Goal: Task Accomplishment & Management: Manage account settings

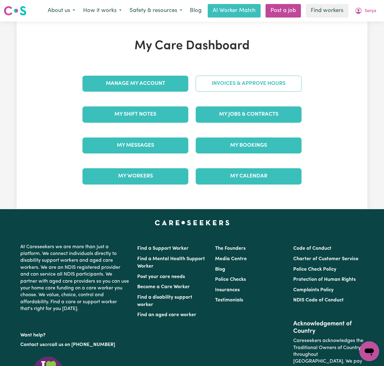
click at [241, 85] on link "Invoices & Approve Hours" at bounding box center [248, 84] width 106 height 16
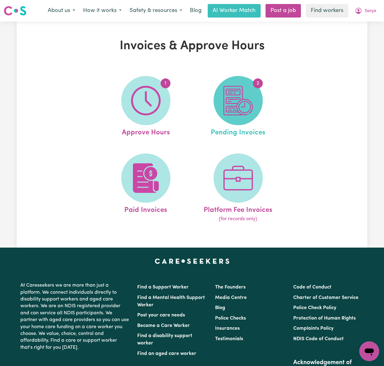
click at [241, 101] on img at bounding box center [238, 101] width 30 height 30
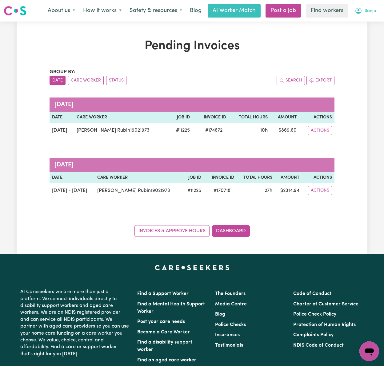
click at [372, 13] on span "Sanja" at bounding box center [370, 11] width 12 height 7
click at [366, 26] on link "My Dashboard" at bounding box center [355, 24] width 49 height 12
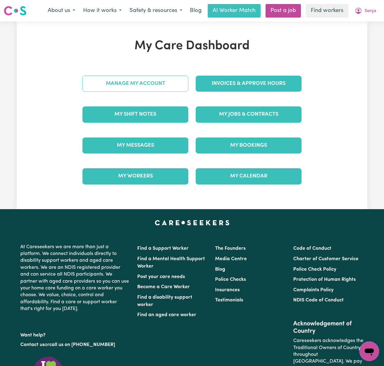
click at [158, 85] on link "Manage My Account" at bounding box center [135, 84] width 106 height 16
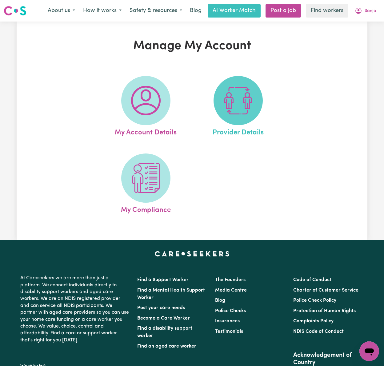
drag, startPoint x: 158, startPoint y: 85, endPoint x: 239, endPoint y: 89, distance: 80.6
click at [239, 89] on img at bounding box center [238, 101] width 30 height 30
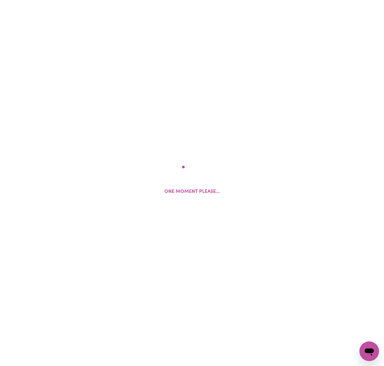
select select "NDIS_FUNDING_PLAN_MANAGED"
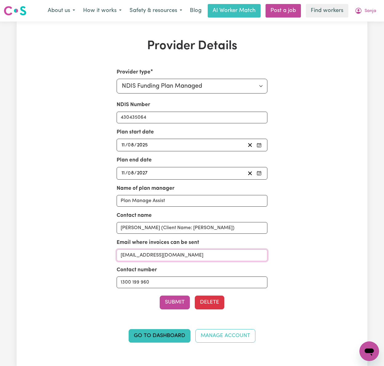
click at [219, 260] on input "[EMAIL_ADDRESS][DOMAIN_NAME]" at bounding box center [191, 255] width 151 height 12
click at [187, 283] on input "1300 199 960" at bounding box center [191, 282] width 151 height 12
click at [359, 11] on icon "My Account" at bounding box center [357, 10] width 7 height 7
click at [364, 25] on link "My Dashboard" at bounding box center [355, 24] width 49 height 12
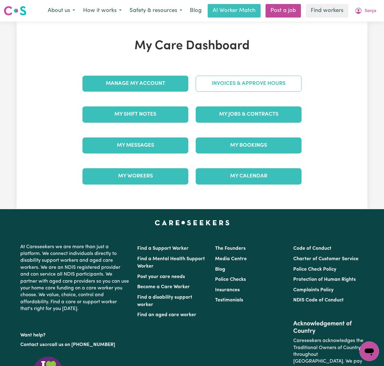
click at [255, 85] on link "Invoices & Approve Hours" at bounding box center [248, 84] width 106 height 16
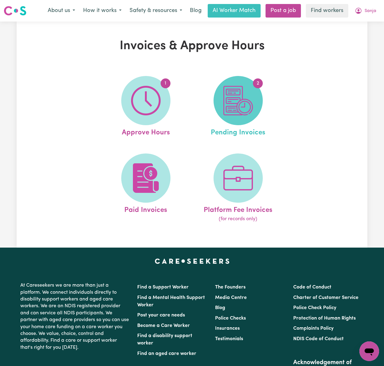
click at [253, 100] on span "2" at bounding box center [237, 100] width 49 height 49
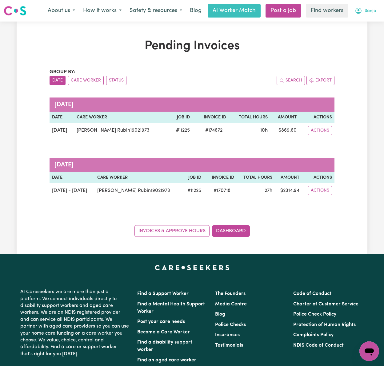
click at [363, 14] on button "Sanja" at bounding box center [365, 10] width 30 height 13
click at [360, 39] on link "Logout" at bounding box center [355, 36] width 49 height 12
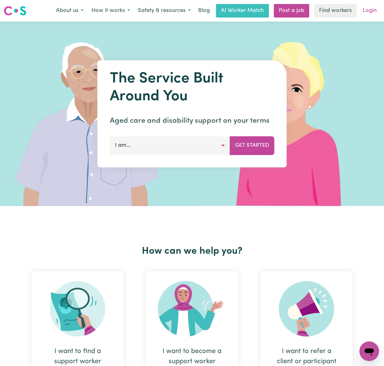
click at [370, 17] on link "Login" at bounding box center [369, 11] width 21 height 14
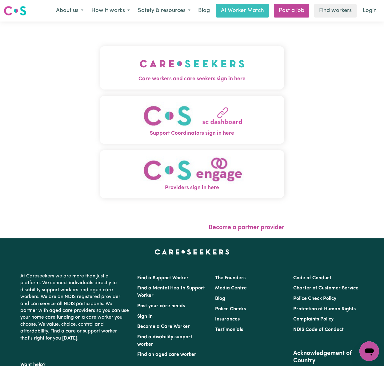
click at [180, 63] on img "Care workers and care seekers sign in here" at bounding box center [192, 63] width 105 height 23
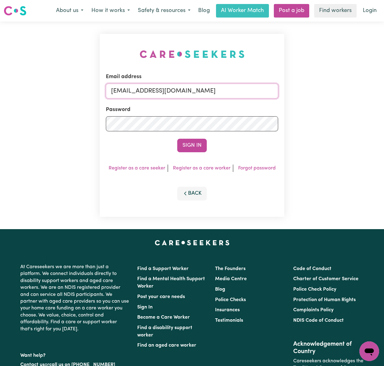
drag, startPoint x: 154, startPoint y: 93, endPoint x: 160, endPoint y: 97, distance: 7.9
click at [154, 93] on input "[EMAIL_ADDRESS][DOMAIN_NAME]" at bounding box center [192, 91] width 172 height 15
drag, startPoint x: 140, startPoint y: 88, endPoint x: 343, endPoint y: 89, distance: 202.9
click at [343, 89] on div "Email address [EMAIL_ADDRESS][DOMAIN_NAME] Password Sign In Register as a care …" at bounding box center [192, 125] width 384 height 207
type input "[EMAIL_ADDRESS][DOMAIN_NAME]"
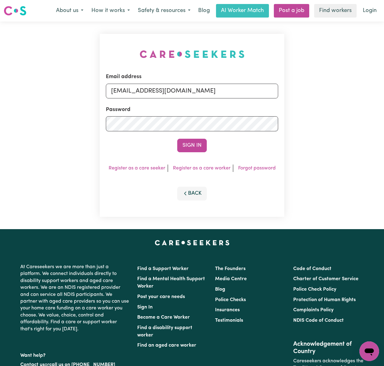
click at [177, 139] on button "Sign In" at bounding box center [192, 146] width 30 height 14
